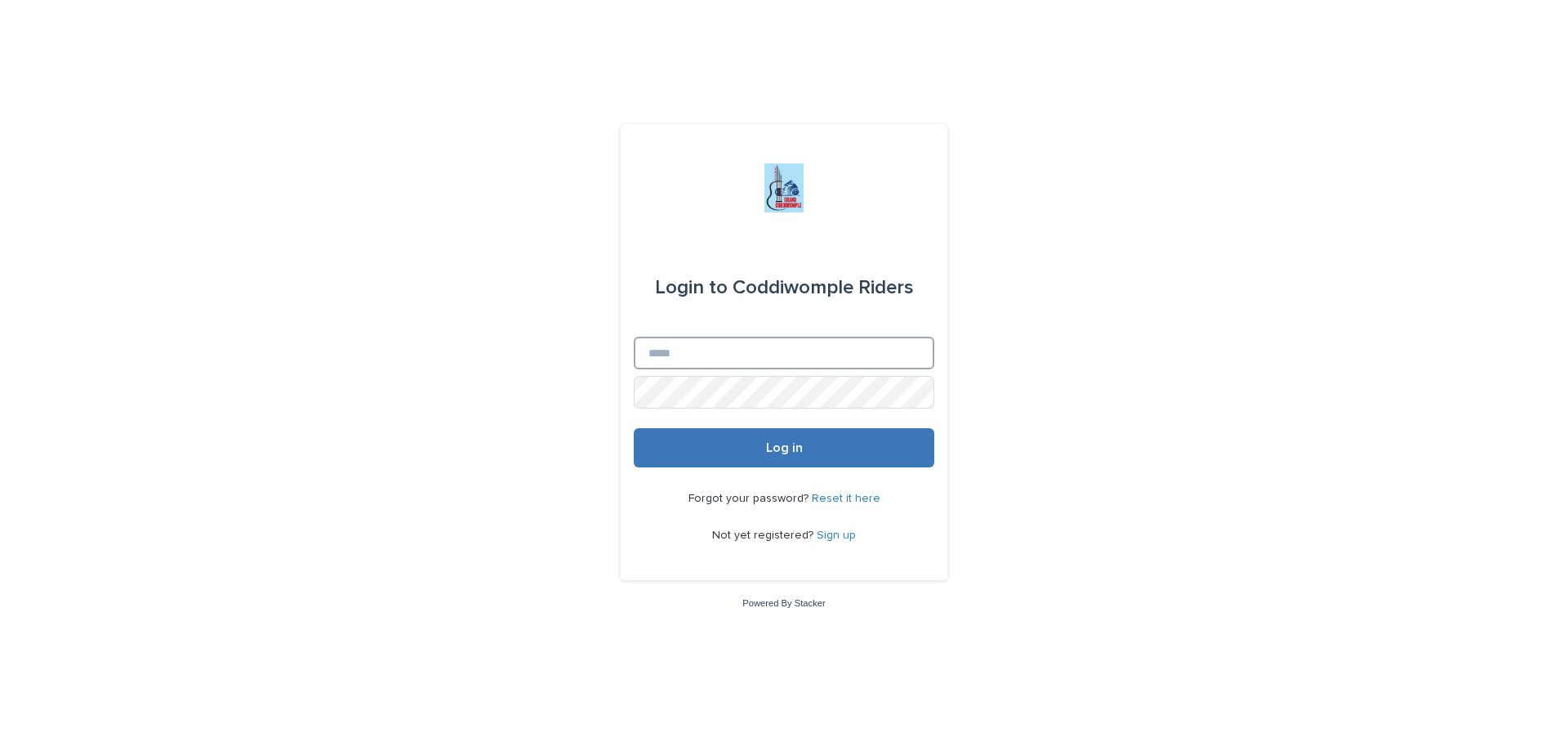
type input "**********"
click at [801, 438] on button "Log in" at bounding box center [784, 448] width 300 height 40
